Goal: Check status

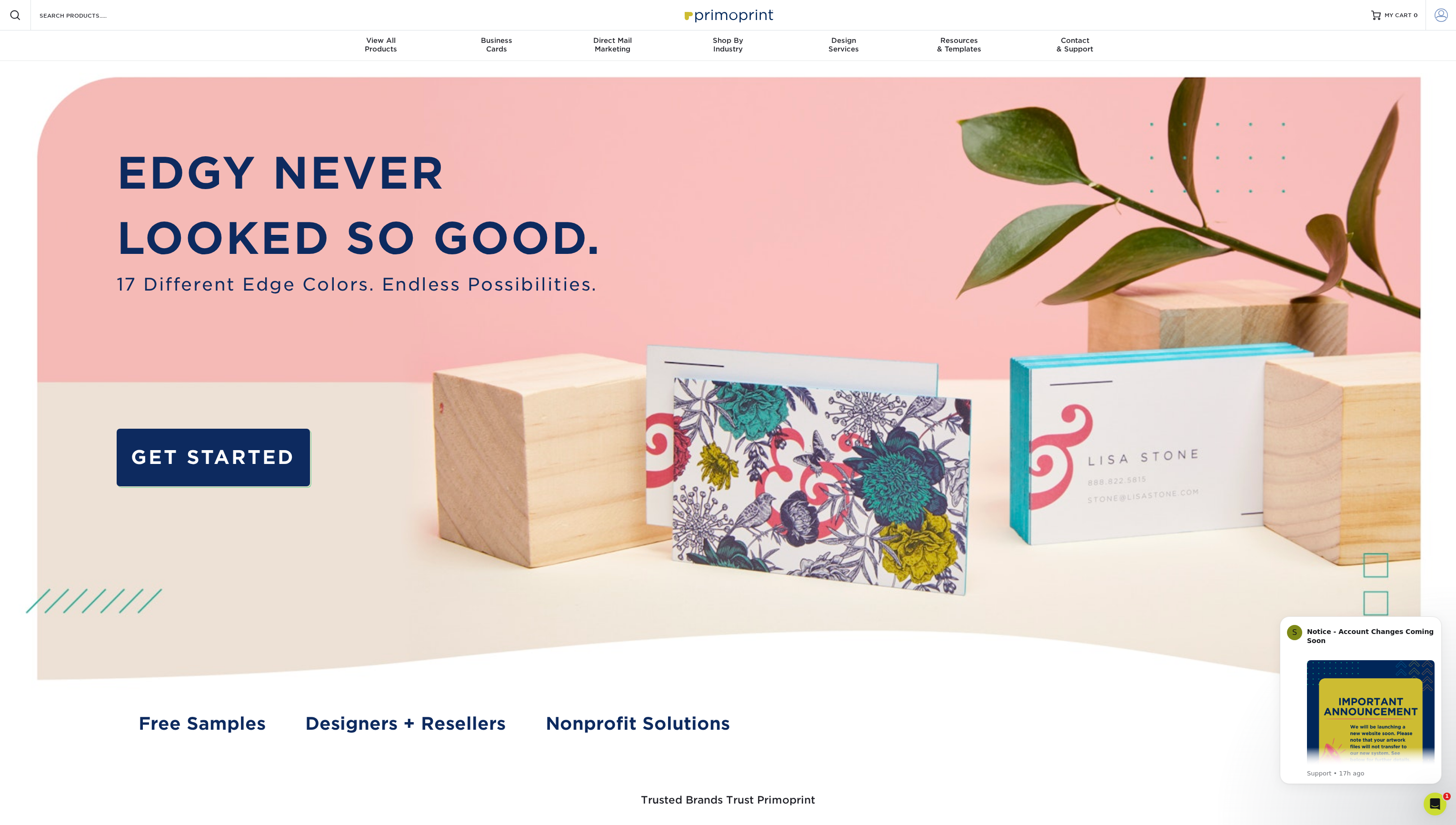
click at [1449, 15] on link "Account" at bounding box center [1440, 15] width 31 height 31
click at [1401, 176] on span at bounding box center [1385, 174] width 121 height 24
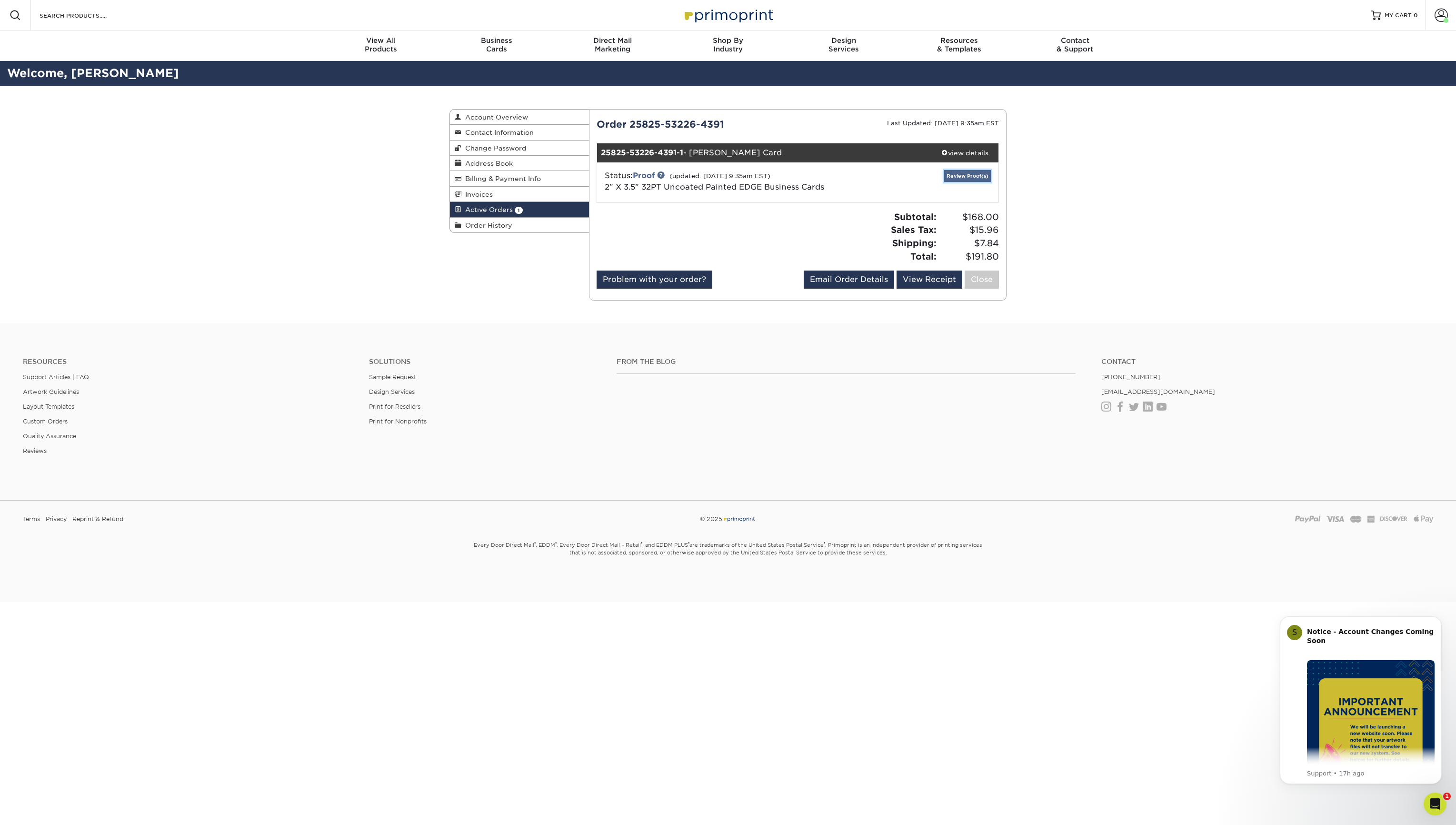
click at [969, 174] on link "Review Proof(s)" at bounding box center [967, 176] width 46 height 12
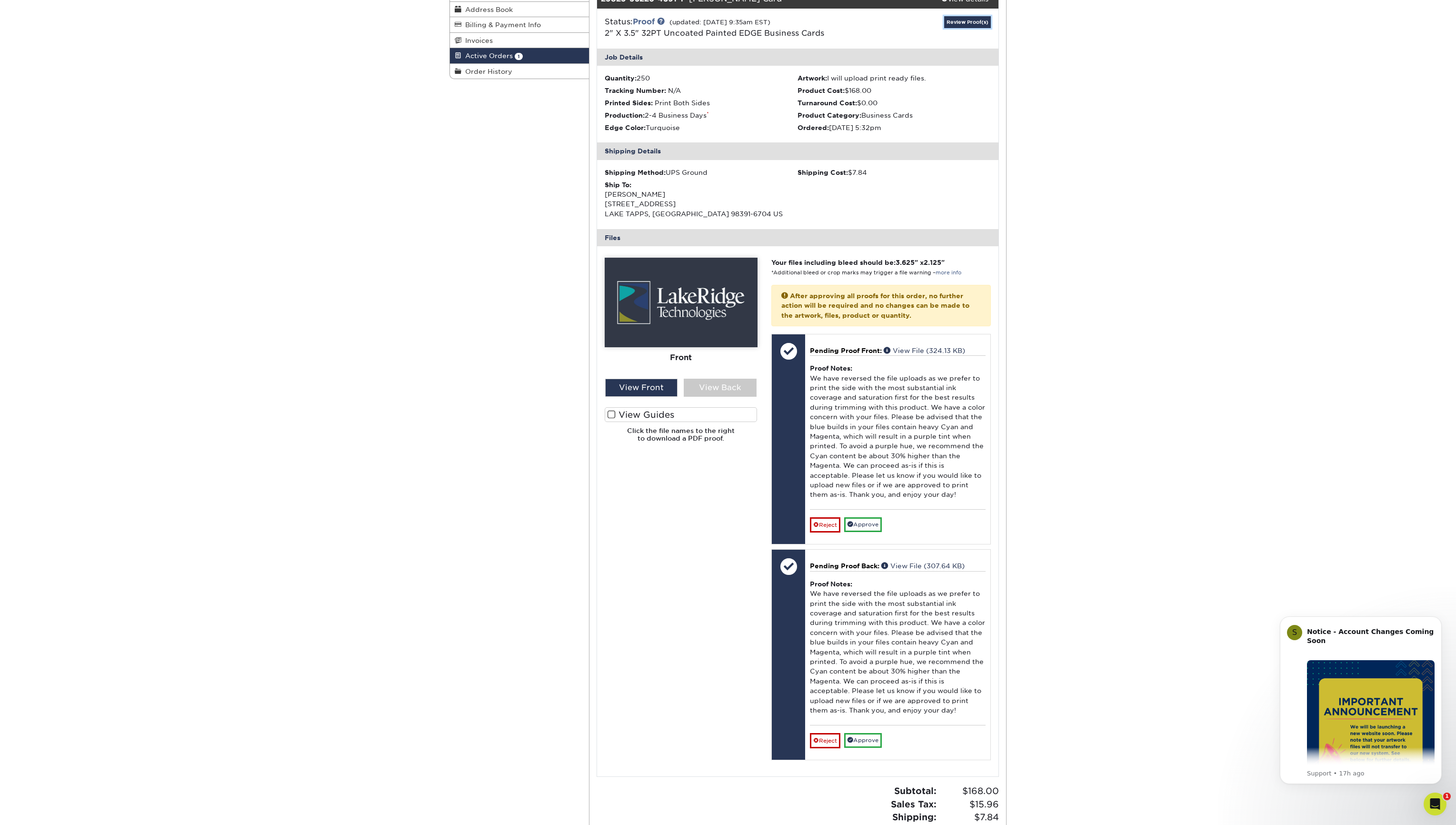
scroll to position [171, 0]
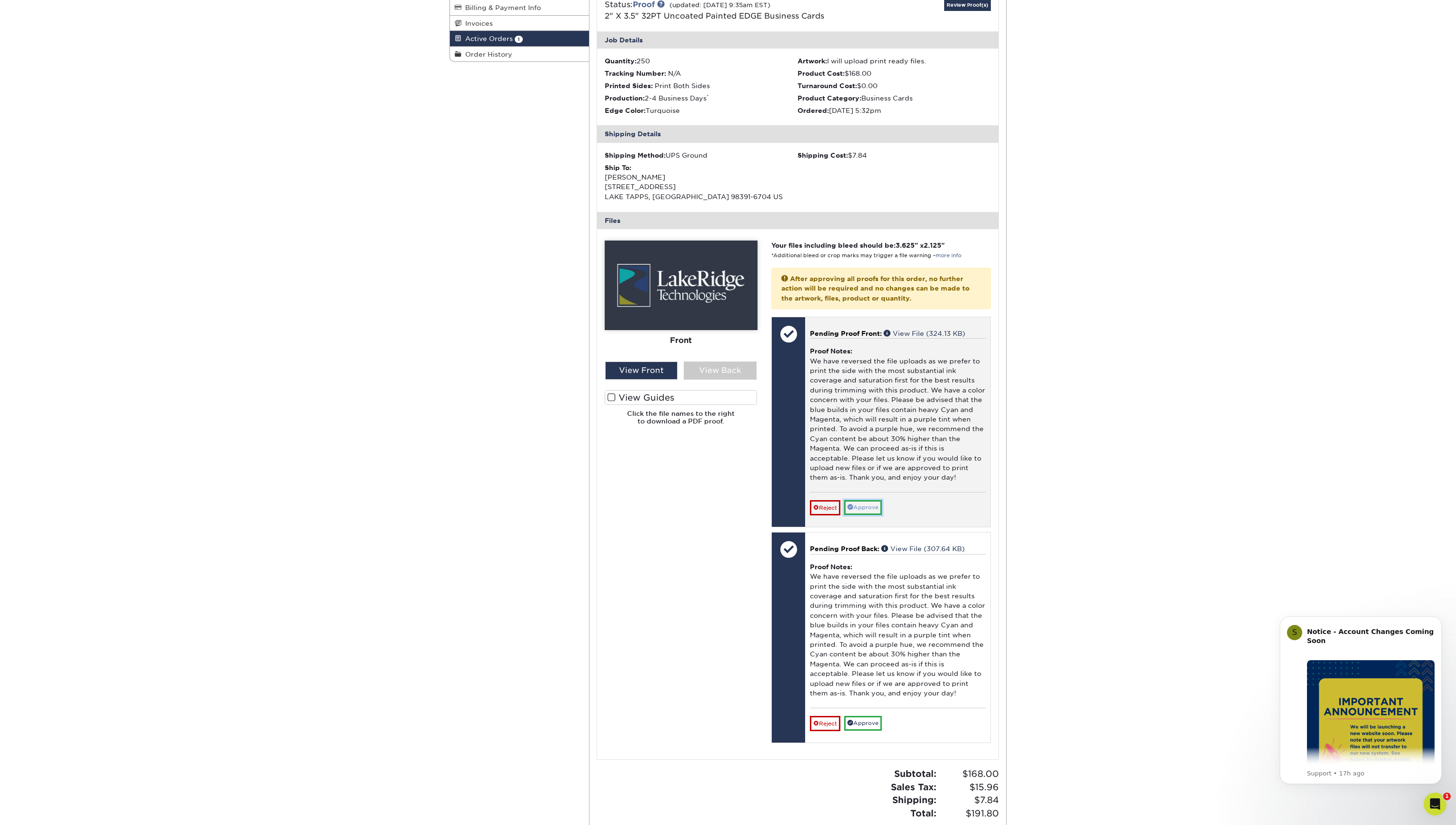
click at [866, 504] on link "Approve" at bounding box center [863, 507] width 38 height 15
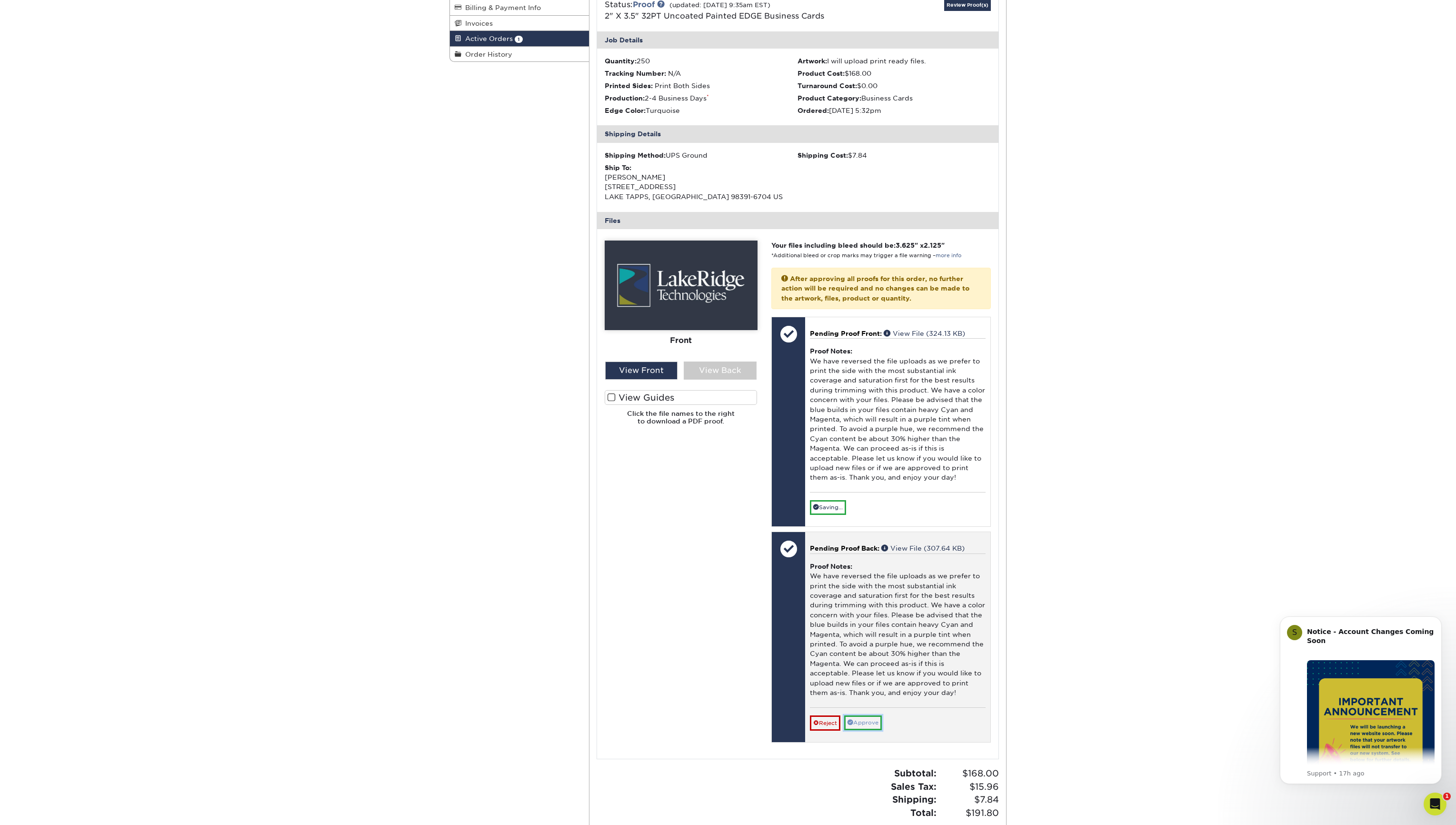
click at [875, 718] on link "Approve" at bounding box center [863, 722] width 38 height 15
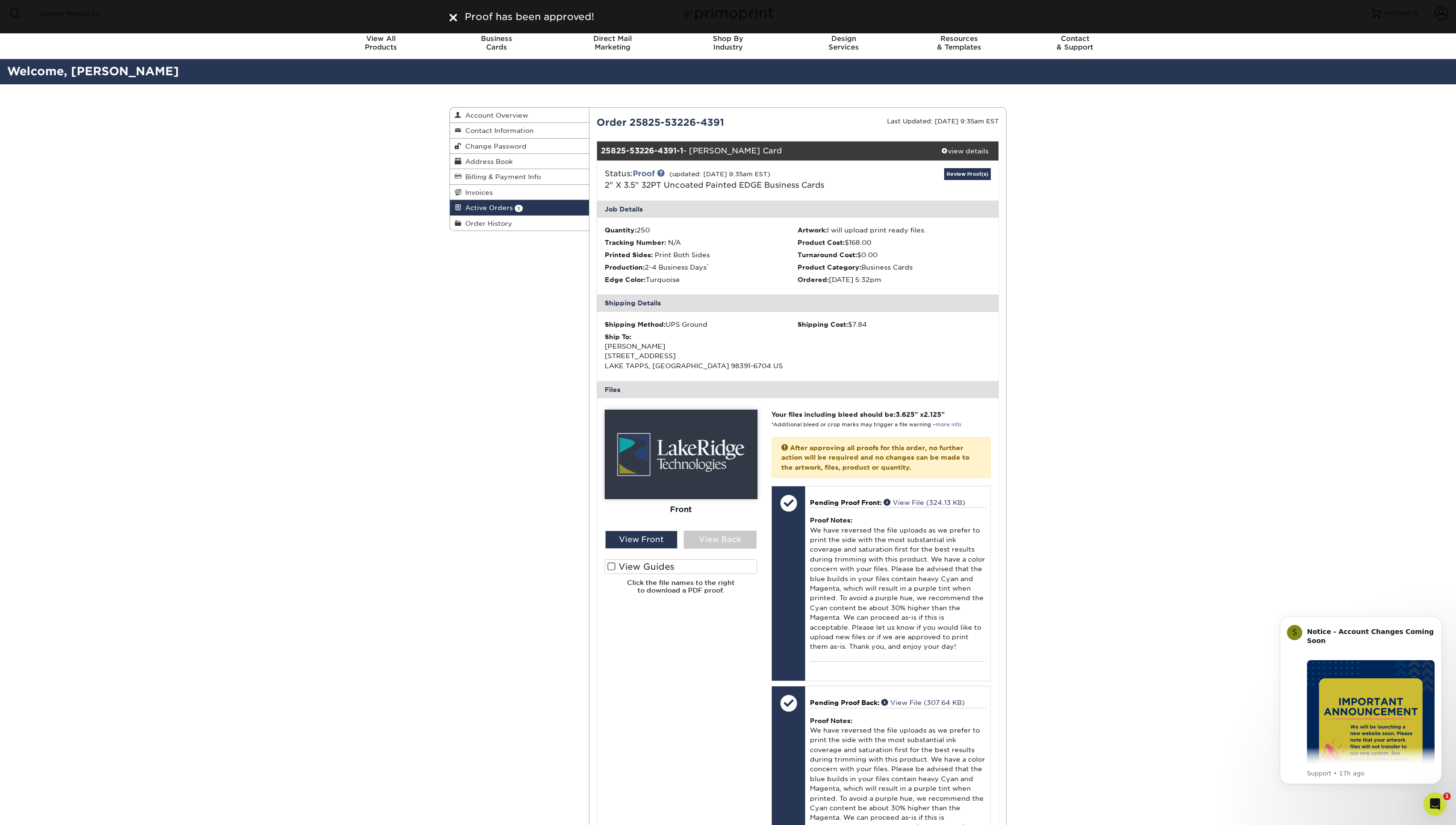
scroll to position [0, 0]
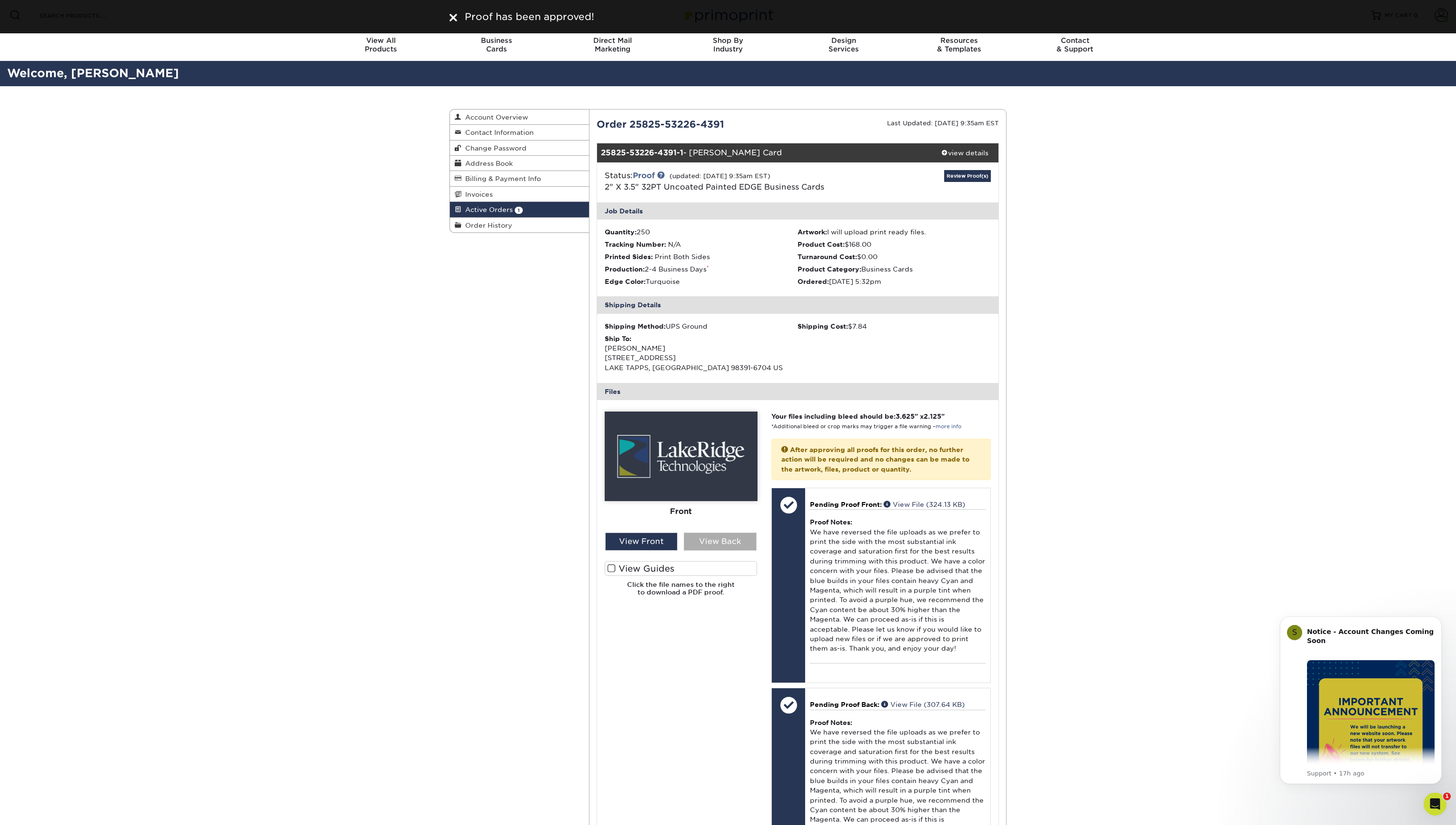
click at [696, 543] on div "View Back" at bounding box center [721, 541] width 73 height 18
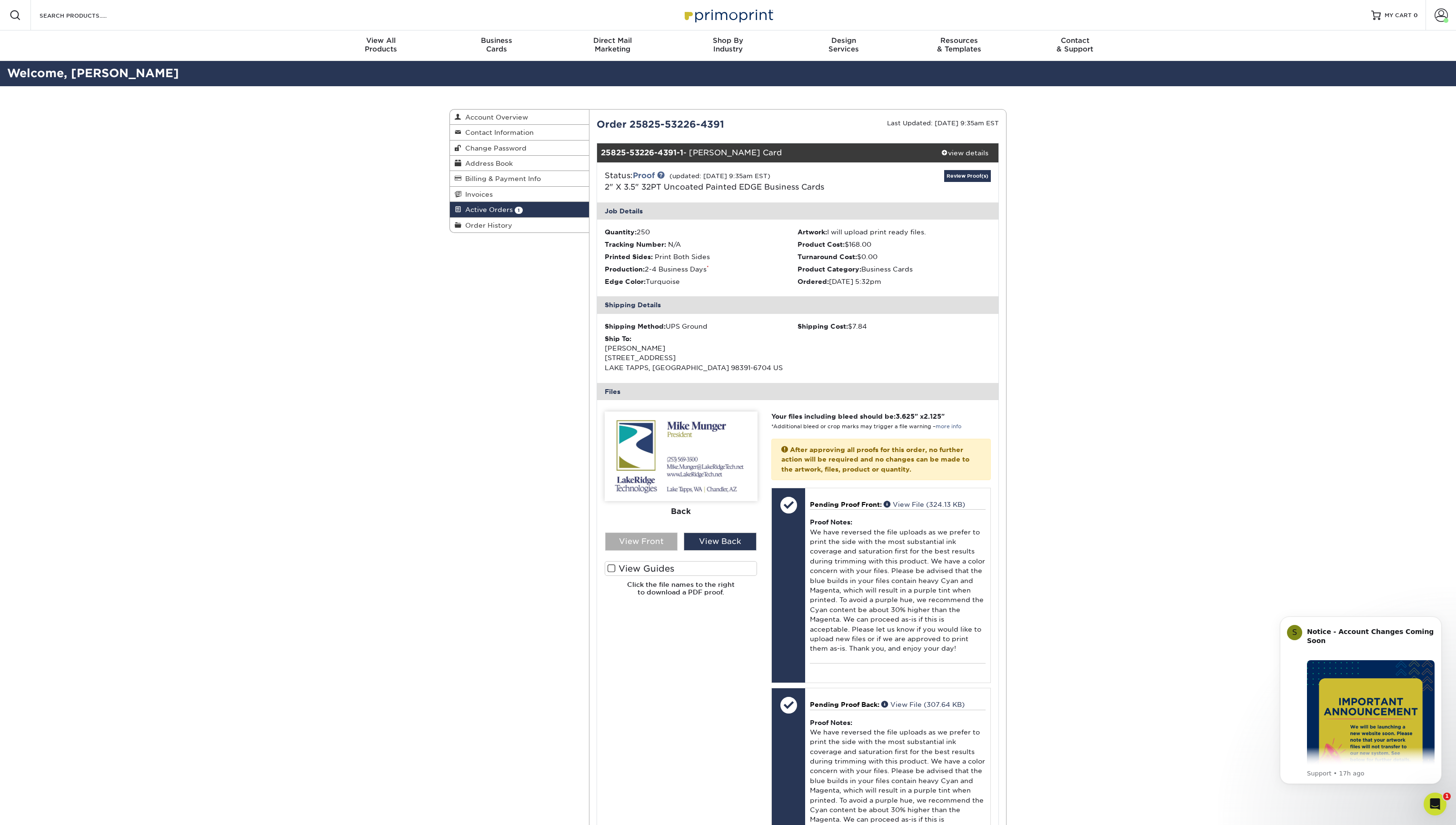
click at [642, 537] on div "View Front" at bounding box center [642, 541] width 73 height 18
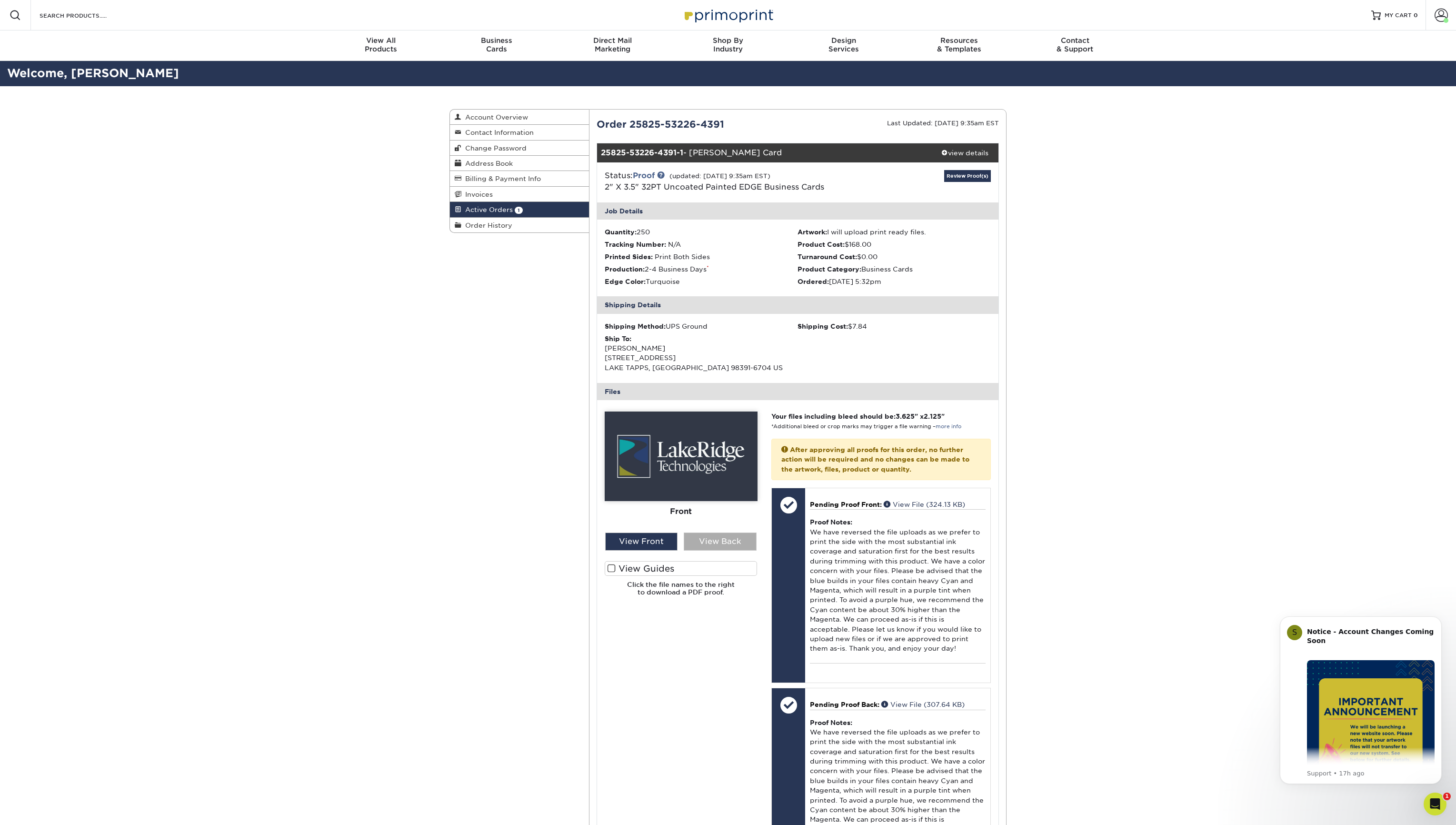
click at [714, 540] on div "View Back" at bounding box center [721, 541] width 73 height 18
